Goal: Complete application form

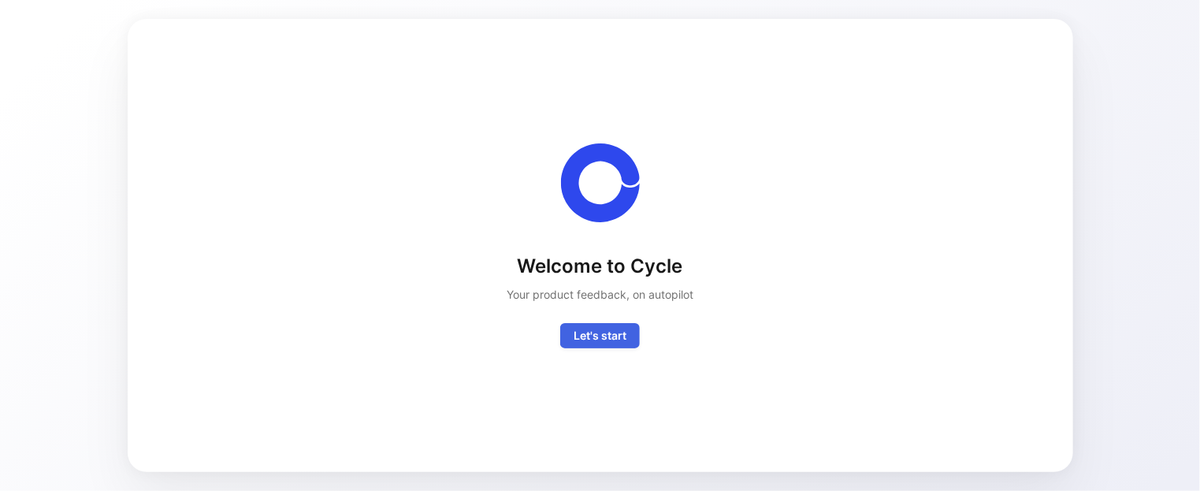
click at [595, 326] on span "Let's start" at bounding box center [600, 335] width 53 height 19
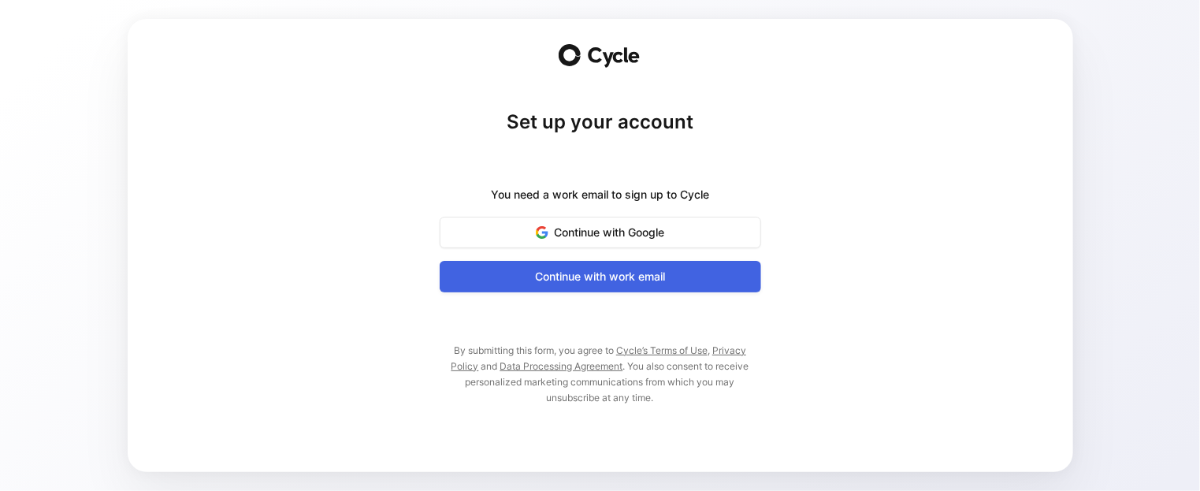
click at [599, 278] on span "Continue with work email" at bounding box center [601, 276] width 282 height 19
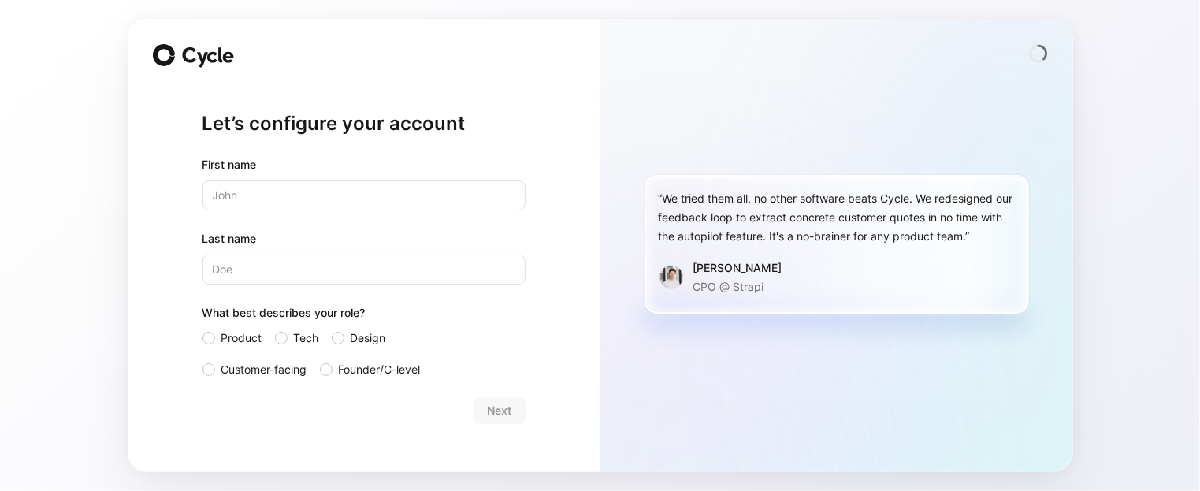
click at [260, 188] on input "text" at bounding box center [364, 196] width 323 height 30
type input "Iris"
type input "[PERSON_NAME]"
click at [347, 342] on label "Design" at bounding box center [371, 338] width 79 height 19
click at [332, 329] on input "Design" at bounding box center [332, 329] width 0 height 0
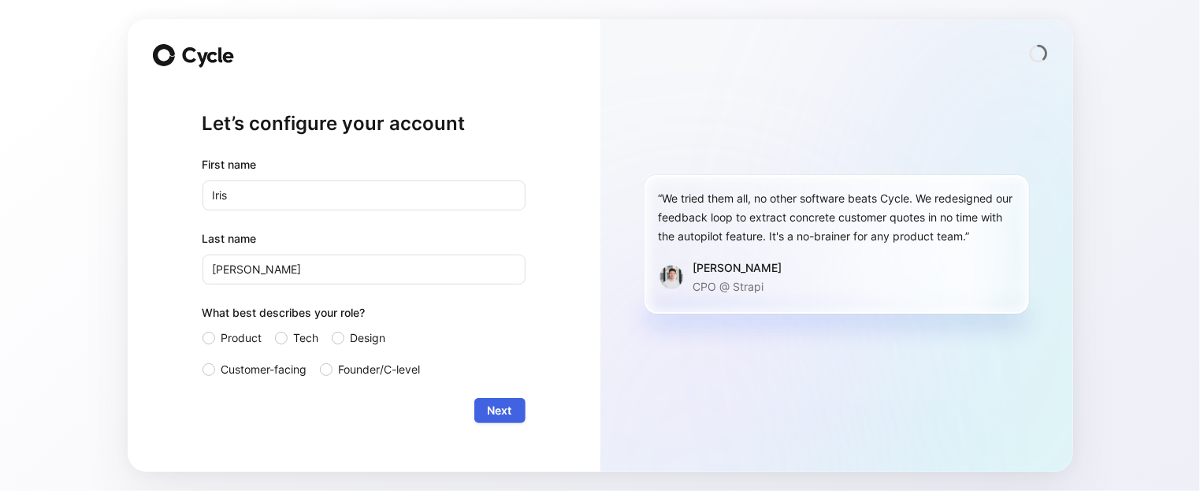
click at [504, 405] on span "Next" at bounding box center [500, 410] width 24 height 19
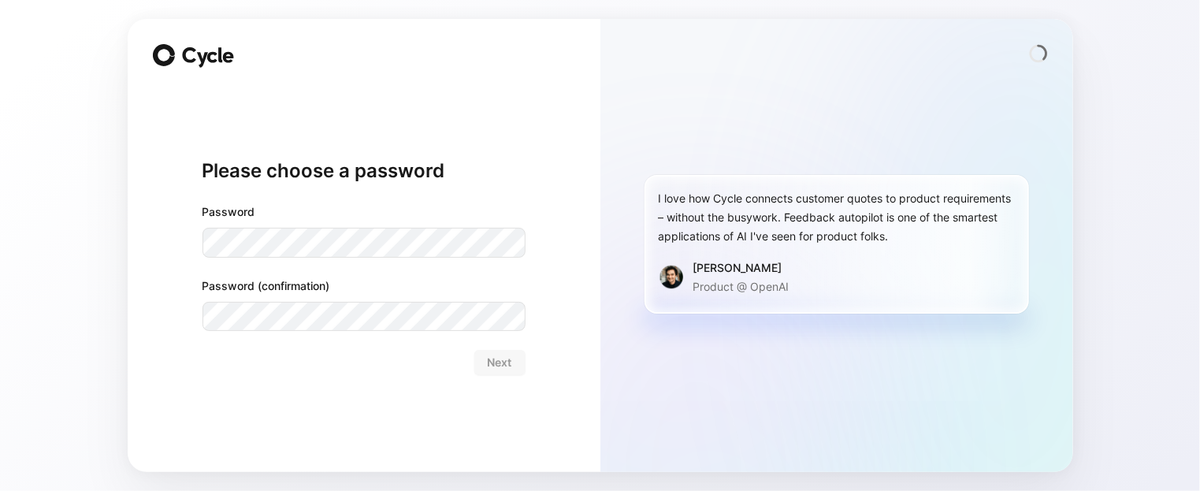
click at [0, 490] on com-1password-button at bounding box center [0, 491] width 0 height 0
click at [507, 361] on span "Next" at bounding box center [500, 362] width 24 height 19
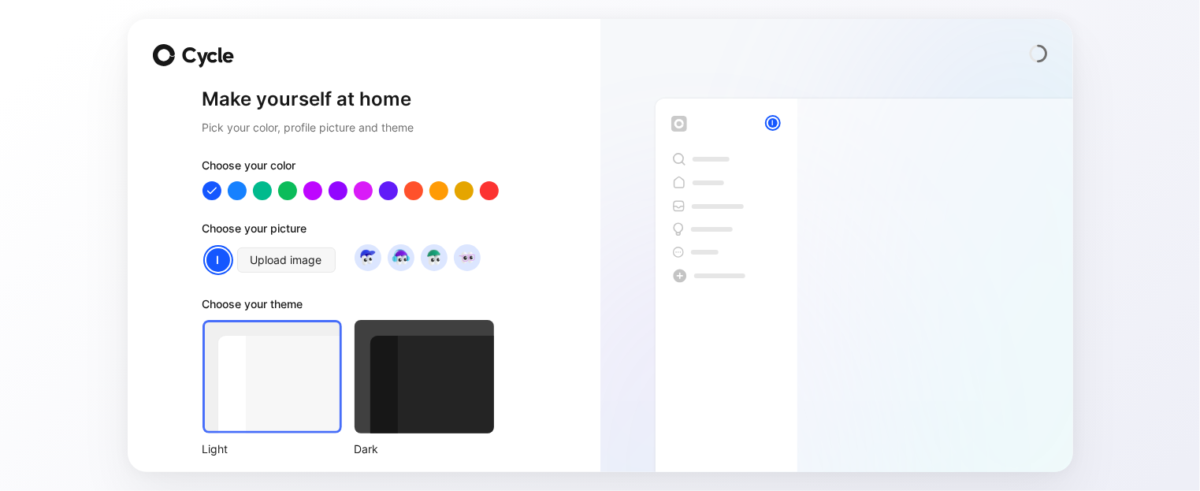
click at [244, 359] on div at bounding box center [273, 377] width 140 height 114
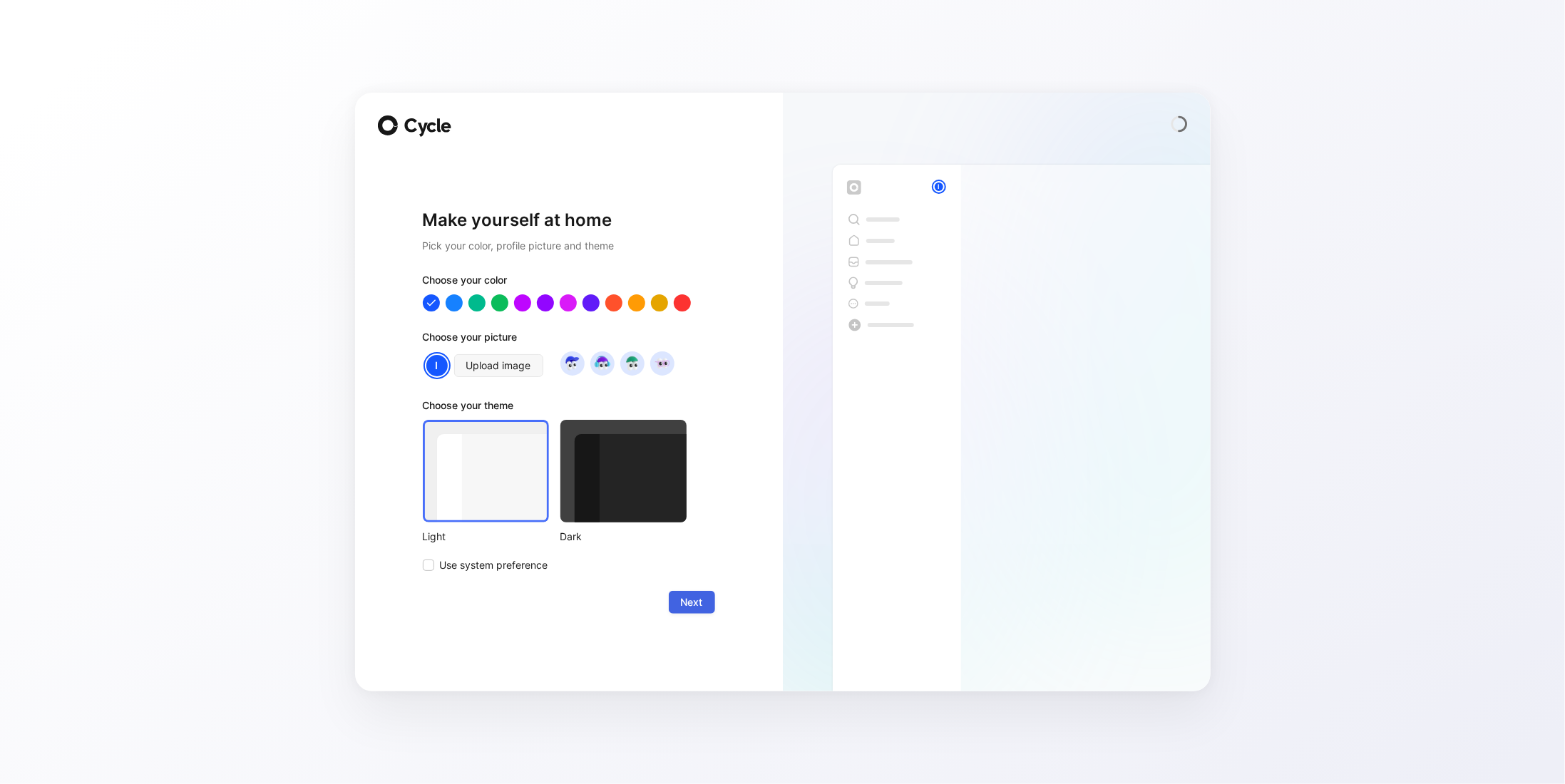
click at [703, 443] on button "Next" at bounding box center [691, 601] width 46 height 23
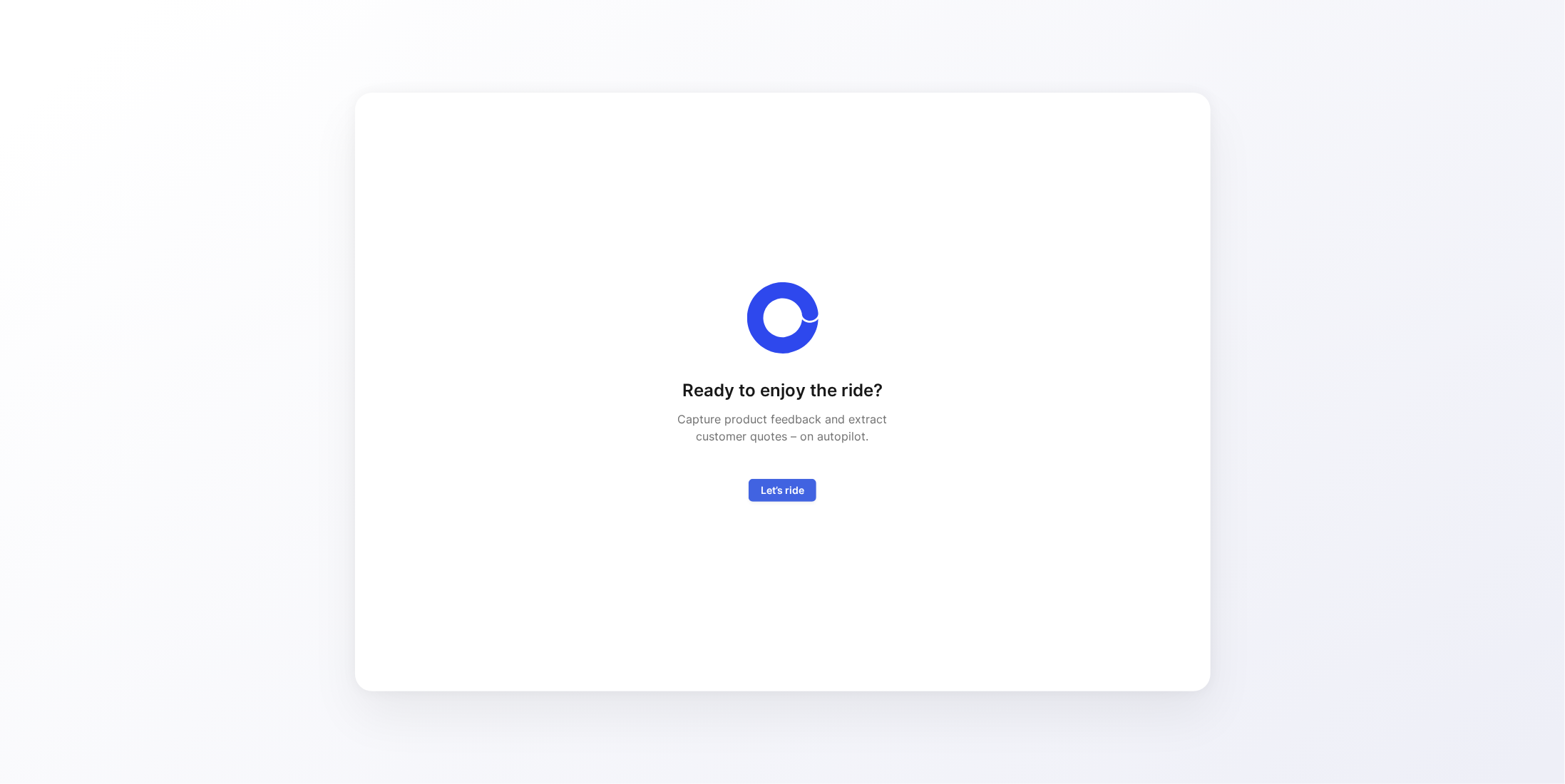
click at [793, 443] on span "Let’s ride" at bounding box center [782, 490] width 43 height 17
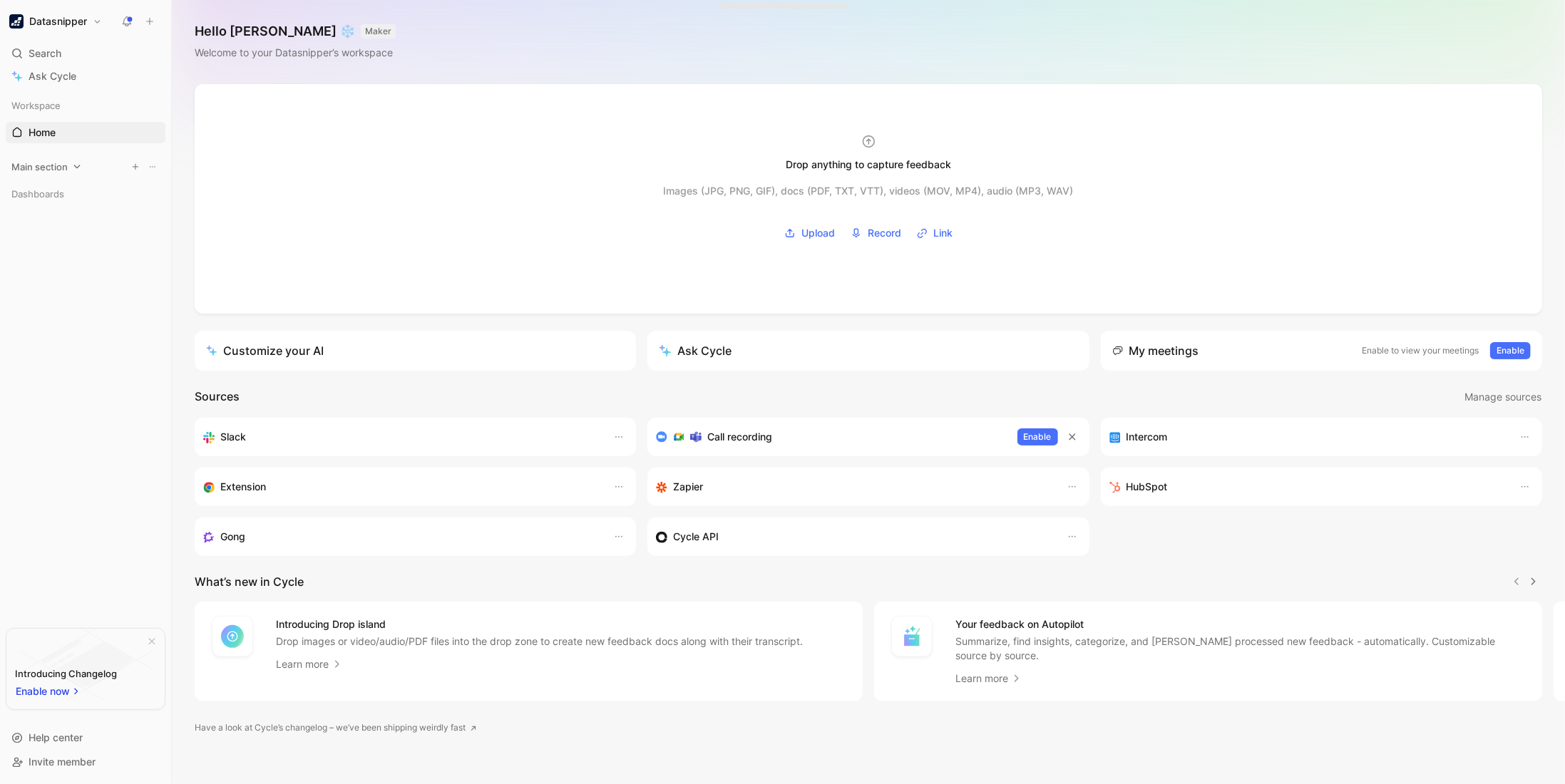
click at [55, 162] on span "Main section" at bounding box center [40, 167] width 56 height 14
click at [49, 199] on span "Dashboards" at bounding box center [38, 194] width 52 height 14
click at [46, 218] on span "Voice of Customer" at bounding box center [71, 221] width 85 height 14
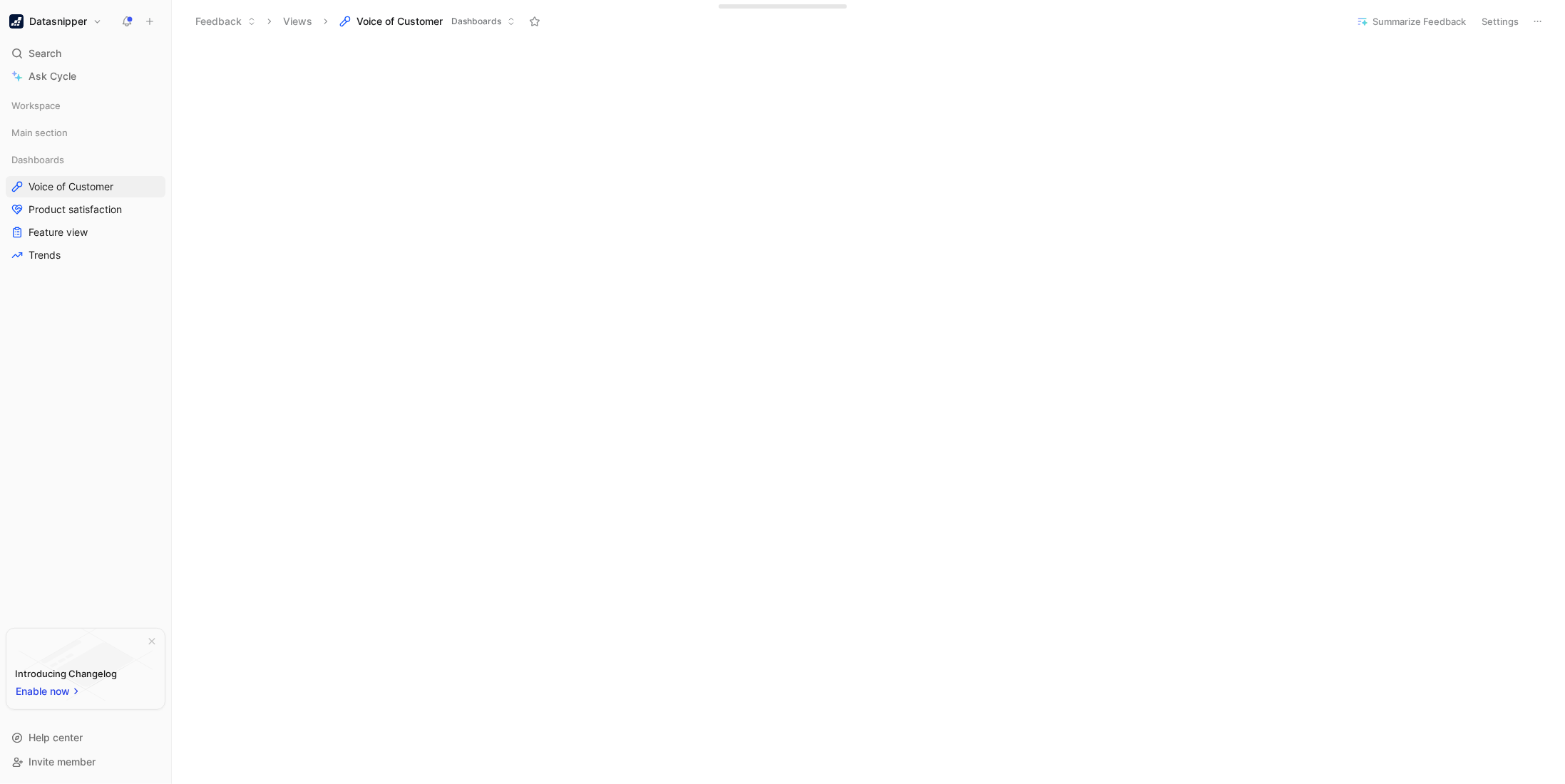
scroll to position [951, 0]
